Goal: Transaction & Acquisition: Purchase product/service

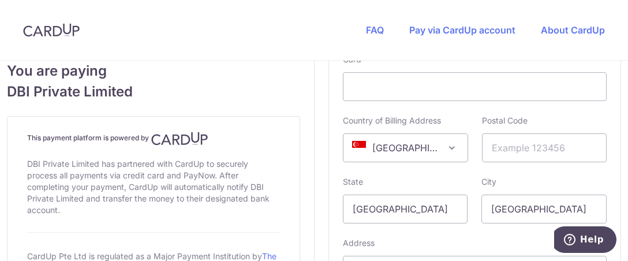
scroll to position [918, 0]
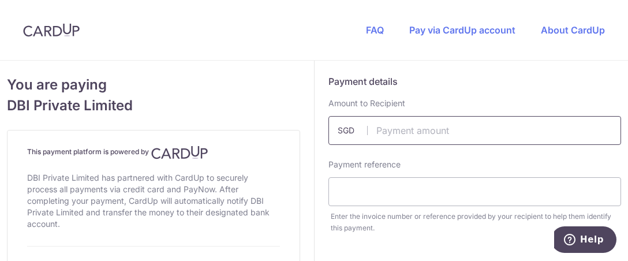
click at [381, 137] on input "text" at bounding box center [475, 130] width 293 height 29
type input "1600.00"
click at [383, 205] on input "text" at bounding box center [475, 191] width 293 height 29
drag, startPoint x: 359, startPoint y: 210, endPoint x: 485, endPoint y: 232, distance: 128.4
click at [485, 232] on div "Payment reference Enter the invoice number or reference provided by your recipi…" at bounding box center [475, 196] width 307 height 75
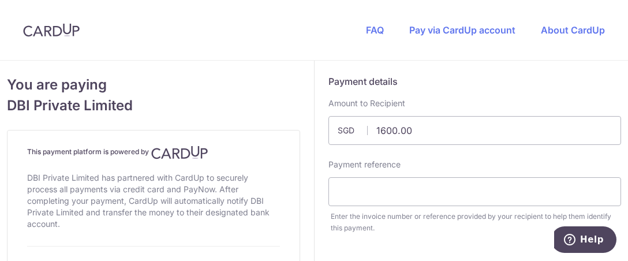
click at [485, 232] on div "Enter the invoice number or reference provided by your recipient to help them i…" at bounding box center [476, 222] width 291 height 23
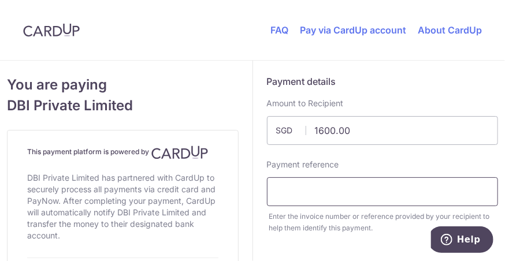
click at [360, 193] on input "text" at bounding box center [383, 191] width 232 height 29
paste input "INV2025-118"
click at [360, 193] on input "INV2025-118" at bounding box center [383, 191] width 232 height 29
type input "INV2025-118"
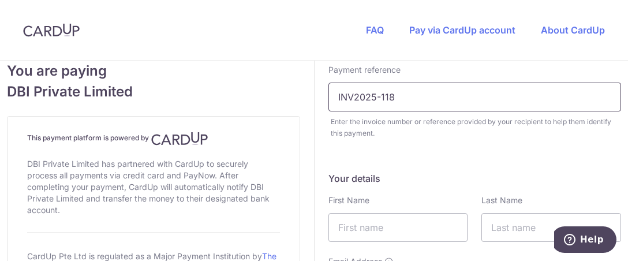
scroll to position [118, 0]
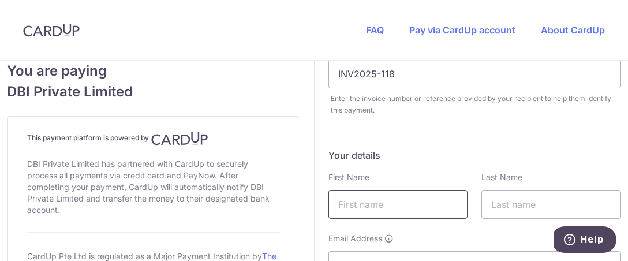
click at [369, 213] on input "text" at bounding box center [399, 204] width 140 height 29
type input "[PERSON_NAME]"
drag, startPoint x: 571, startPoint y: 185, endPoint x: 564, endPoint y: 184, distance: 7.6
click at [568, 185] on div "Last Name" at bounding box center [552, 195] width 140 height 47
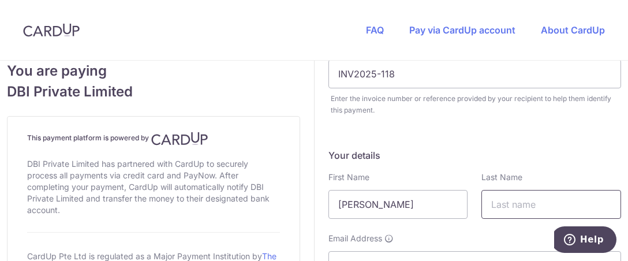
click at [552, 191] on input "text" at bounding box center [552, 204] width 140 height 29
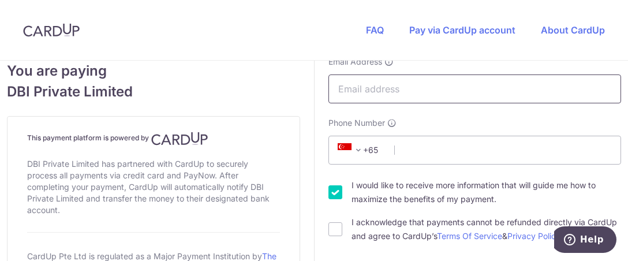
type input "Drobota"
click at [395, 85] on input "Email Address" at bounding box center [475, 89] width 293 height 29
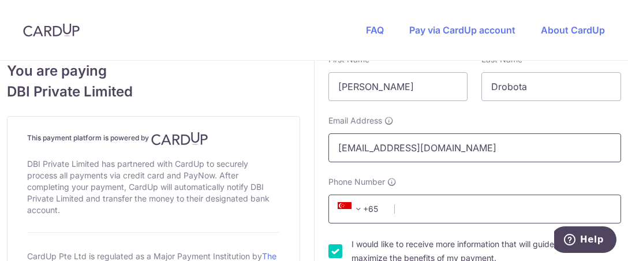
type input "drobotag@amazon.com"
click at [441, 208] on input "Phone Number" at bounding box center [475, 209] width 293 height 29
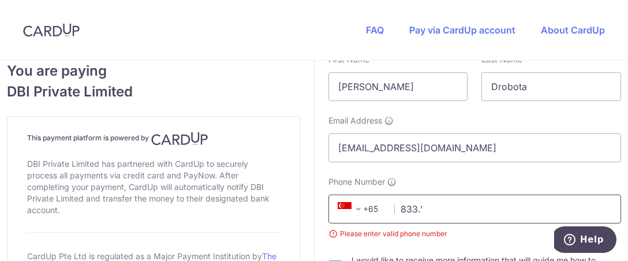
click at [435, 212] on input "833.'" at bounding box center [475, 209] width 293 height 29
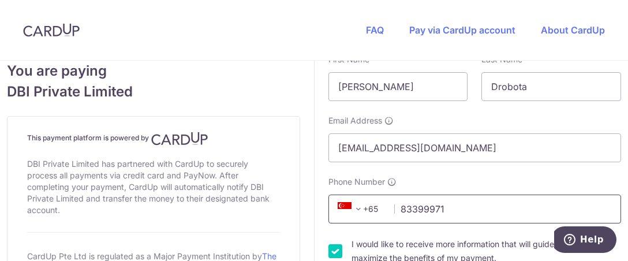
scroll to position [325, 0]
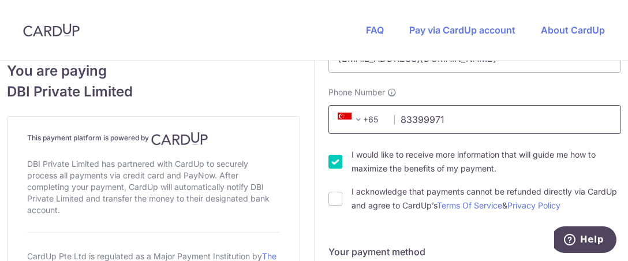
type input "83399971"
click at [335, 161] on input "I would like to receive more information that will guide me how to maximize the…" at bounding box center [336, 162] width 14 height 14
checkbox input "false"
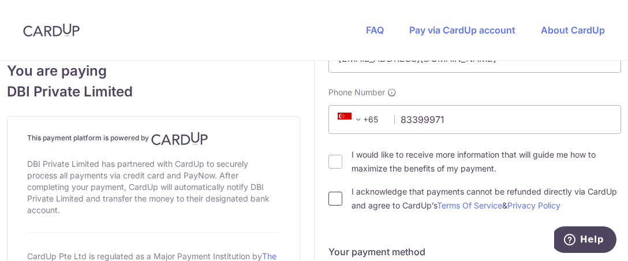
click at [342, 195] on input "I acknowledge that payments cannot be refunded directly via CardUp and agree to…" at bounding box center [336, 199] width 14 height 14
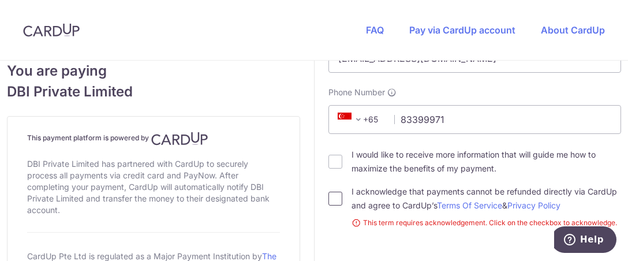
click at [332, 196] on input "I acknowledge that payments cannot be refunded directly via CardUp and agree to…" at bounding box center [336, 199] width 14 height 14
checkbox input "true"
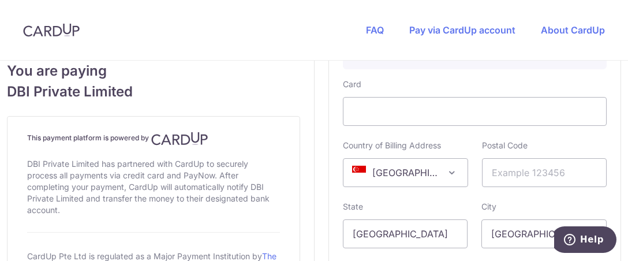
scroll to position [675, 0]
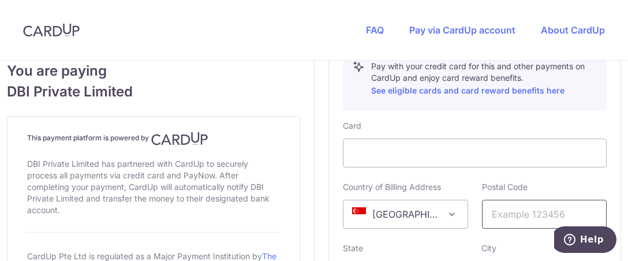
click at [517, 215] on input "text" at bounding box center [544, 214] width 125 height 29
click at [475, 175] on div "Card Country of Billing Address Afghanistan Aland Islands Albania Algeria Ameri…" at bounding box center [475, 257] width 265 height 274
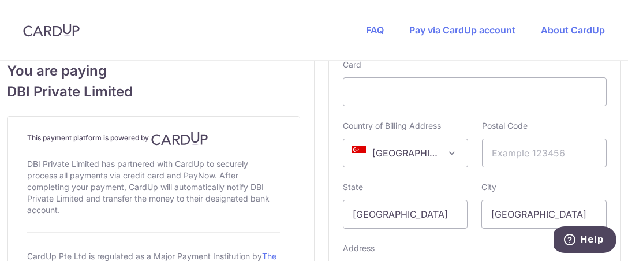
scroll to position [737, 0]
click at [540, 148] on input "text" at bounding box center [544, 152] width 125 height 29
type input "399936"
click at [451, 179] on div "Card Country of Billing Address Afghanistan Aland Islands Albania Algeria Ameri…" at bounding box center [475, 195] width 265 height 274
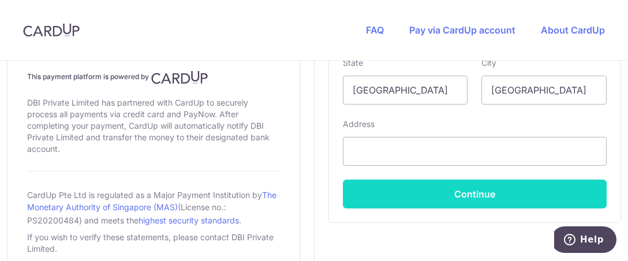
scroll to position [859, 0]
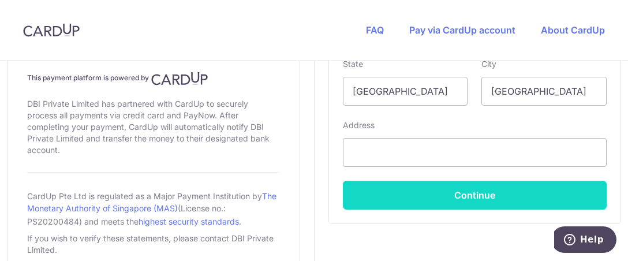
click at [472, 198] on button "Continue" at bounding box center [475, 195] width 265 height 29
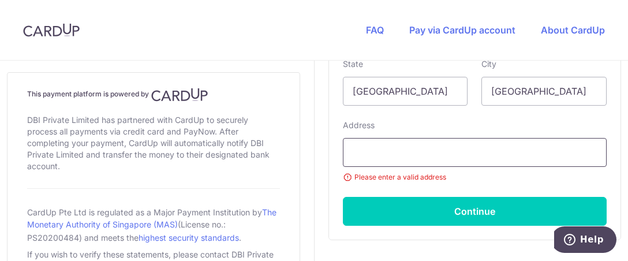
click at [359, 145] on input "text" at bounding box center [475, 152] width 265 height 29
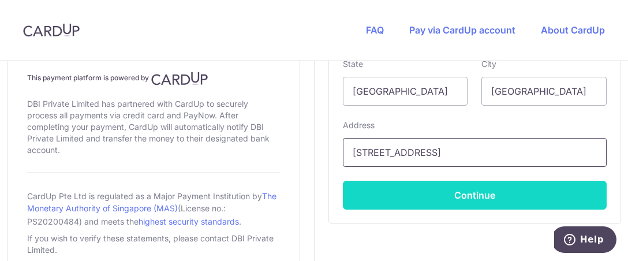
type input "34 Dakota Crescent"
click at [542, 185] on button "Continue" at bounding box center [475, 195] width 265 height 29
type input "**** 4706"
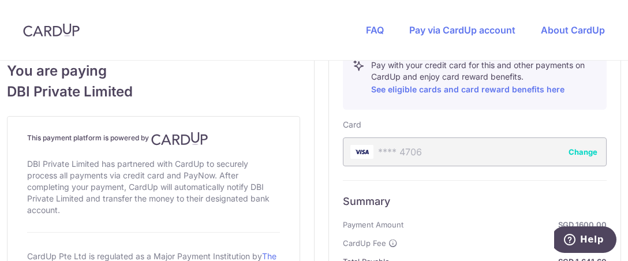
scroll to position [836, 0]
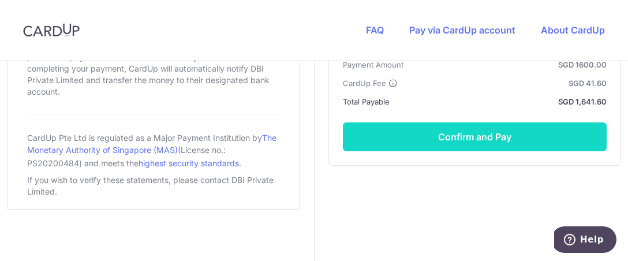
click at [498, 124] on button "Confirm and Pay" at bounding box center [475, 136] width 265 height 29
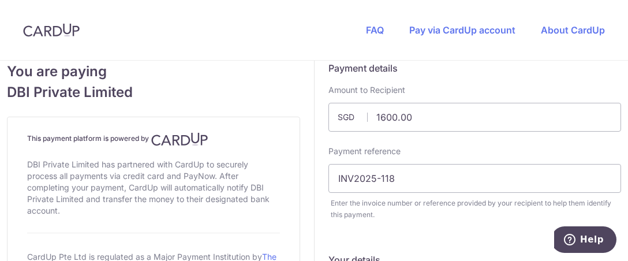
scroll to position [0, 0]
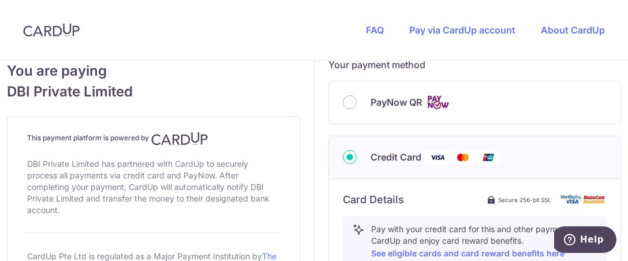
scroll to position [512, 0]
click at [400, 110] on div "PayNow QR" at bounding box center [475, 103] width 292 height 42
click at [360, 99] on div "PayNow QR" at bounding box center [475, 103] width 265 height 14
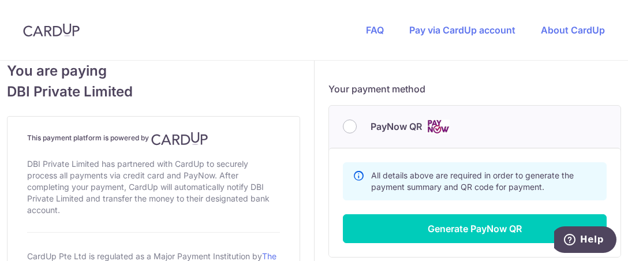
scroll to position [483, 0]
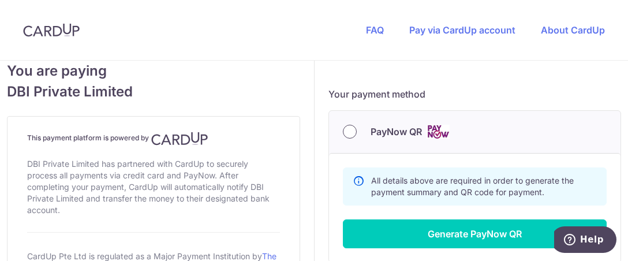
click at [347, 127] on input "PayNow QR" at bounding box center [350, 132] width 14 height 14
radio input "true"
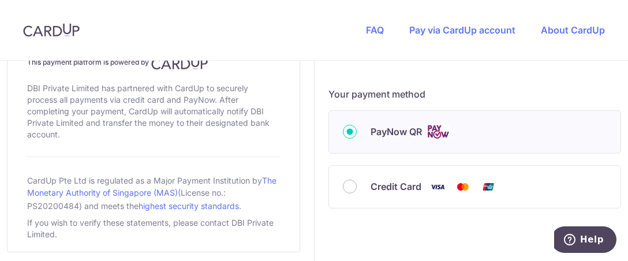
click at [408, 140] on div "PayNow QR" at bounding box center [475, 132] width 292 height 42
click at [361, 130] on div "PayNow QR" at bounding box center [475, 132] width 265 height 14
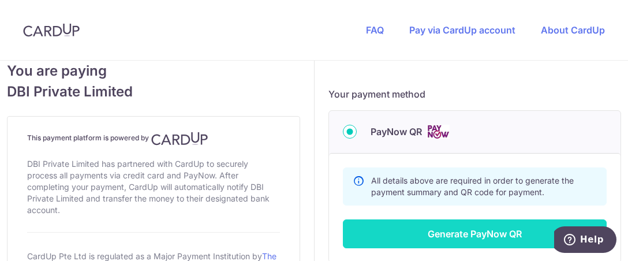
click at [448, 232] on button "Generate PayNow QR" at bounding box center [475, 233] width 265 height 29
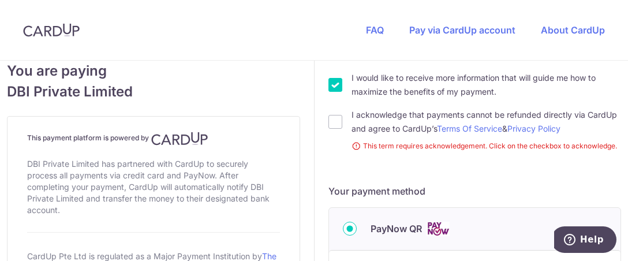
scroll to position [0, 0]
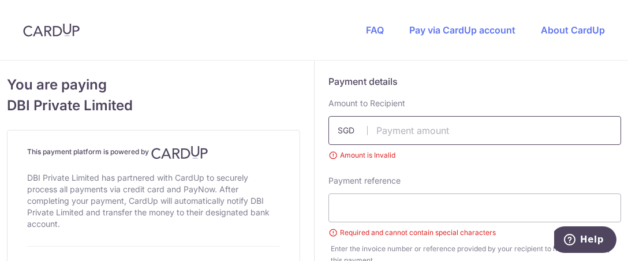
click at [414, 132] on input "text" at bounding box center [475, 130] width 293 height 29
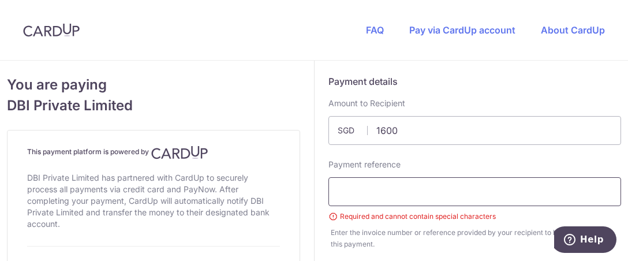
type input "1600.00"
click at [364, 200] on input "text" at bounding box center [475, 191] width 293 height 29
paste input "INV2025-118"
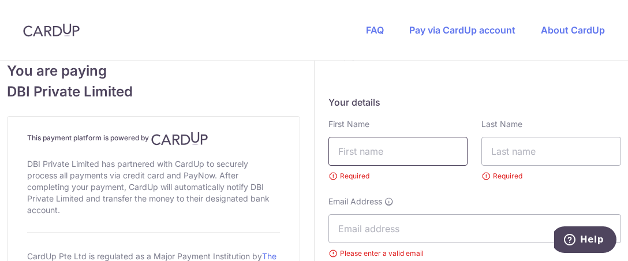
scroll to position [174, 0]
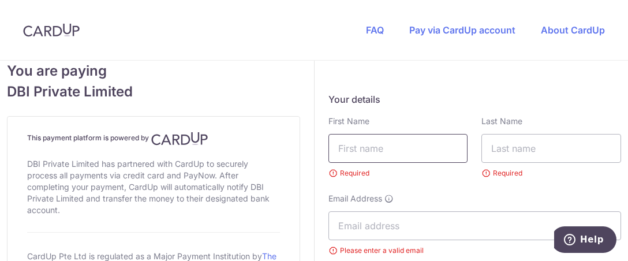
type input "INV2025-118"
click at [355, 158] on input "text" at bounding box center [399, 148] width 140 height 29
type input "Gabriela"
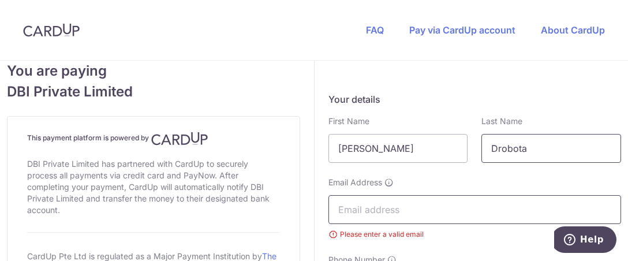
type input "Drobota"
click at [364, 217] on input "Email Address" at bounding box center [475, 209] width 293 height 29
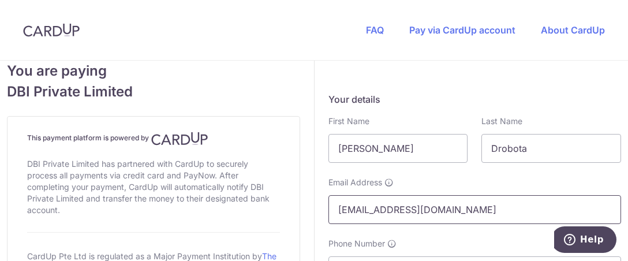
click at [368, 207] on input "drobortag@amazon.com" at bounding box center [475, 209] width 293 height 29
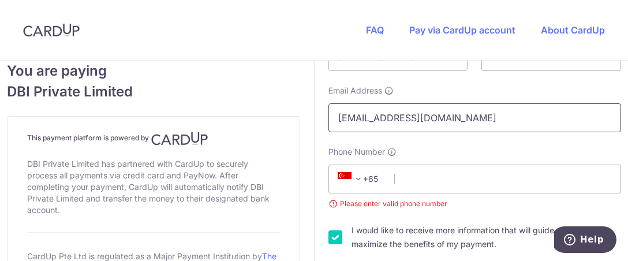
scroll to position [270, 0]
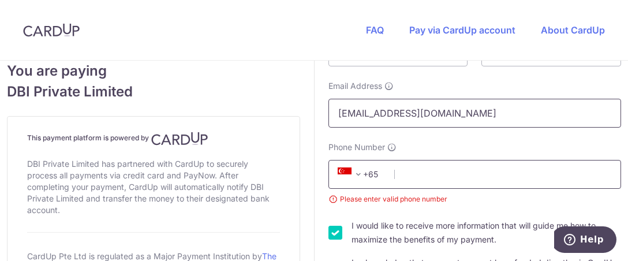
type input "drobotag@amazon.com"
click at [424, 179] on input "Phone Number" at bounding box center [475, 174] width 293 height 29
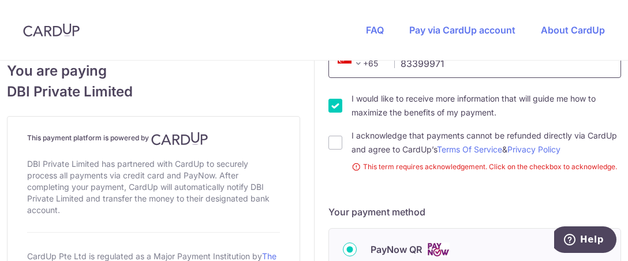
scroll to position [382, 0]
type input "83399971"
click at [340, 146] on input "I acknowledge that payments cannot be refunded directly via CardUp and agree to…" at bounding box center [336, 142] width 14 height 14
checkbox input "true"
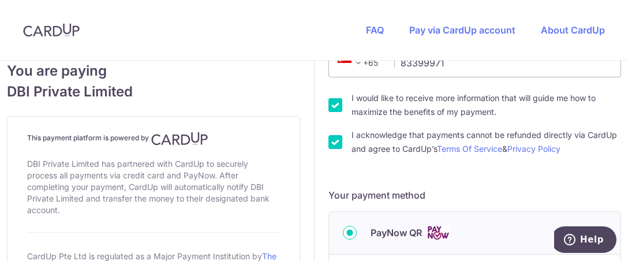
click at [340, 105] on input "I would like to receive more information that will guide me how to maximize the…" at bounding box center [336, 105] width 14 height 14
checkbox input "false"
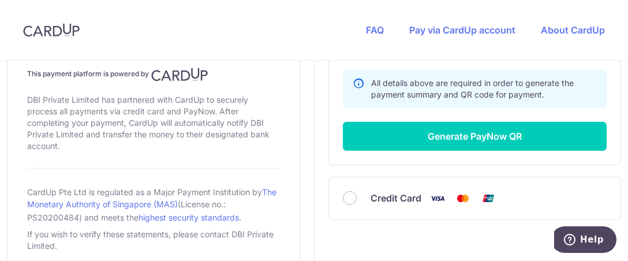
scroll to position [581, 0]
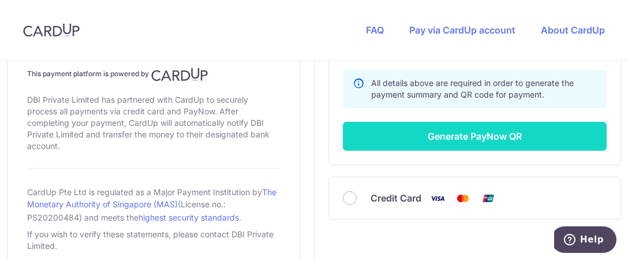
click at [511, 137] on button "Generate PayNow QR" at bounding box center [475, 136] width 265 height 29
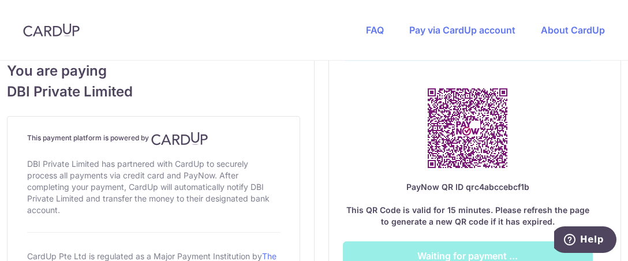
scroll to position [710, 0]
